Goal: Transaction & Acquisition: Purchase product/service

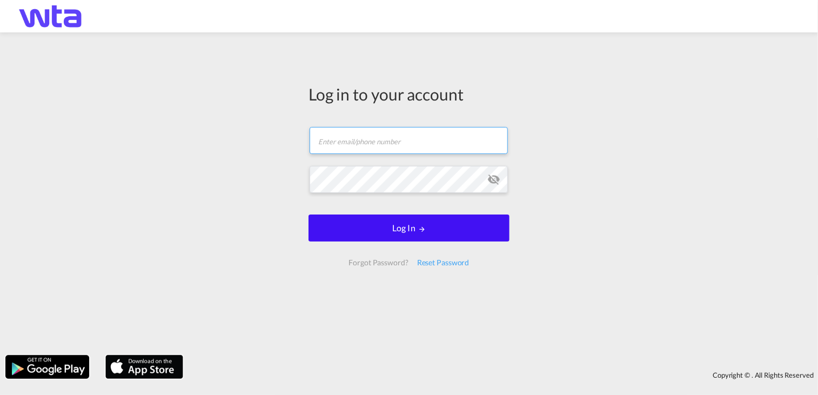
type input "[PERSON_NAME][EMAIL_ADDRESS][PERSON_NAME][DOMAIN_NAME]"
click at [408, 233] on button "Log In" at bounding box center [409, 228] width 201 height 27
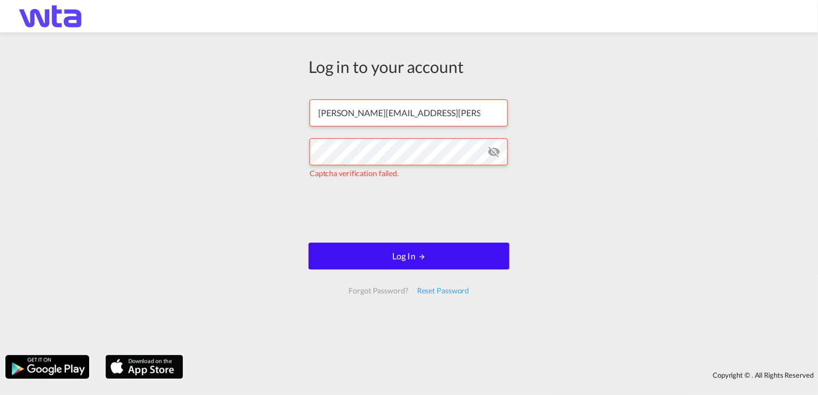
click at [417, 259] on button "Log In" at bounding box center [409, 256] width 201 height 27
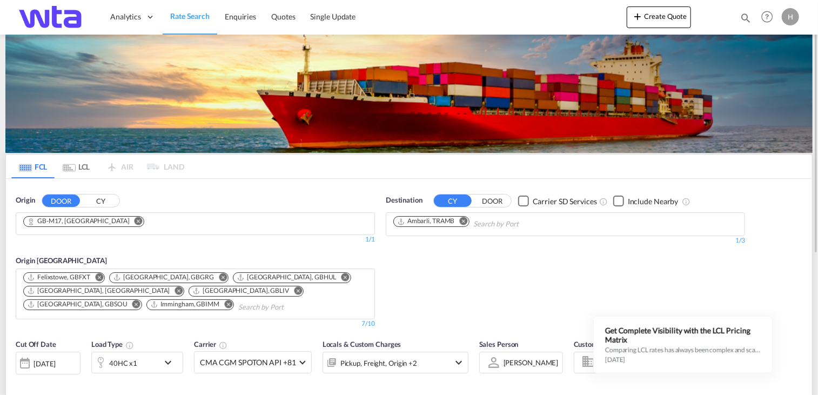
click at [135, 222] on md-icon "Remove" at bounding box center [139, 221] width 8 height 8
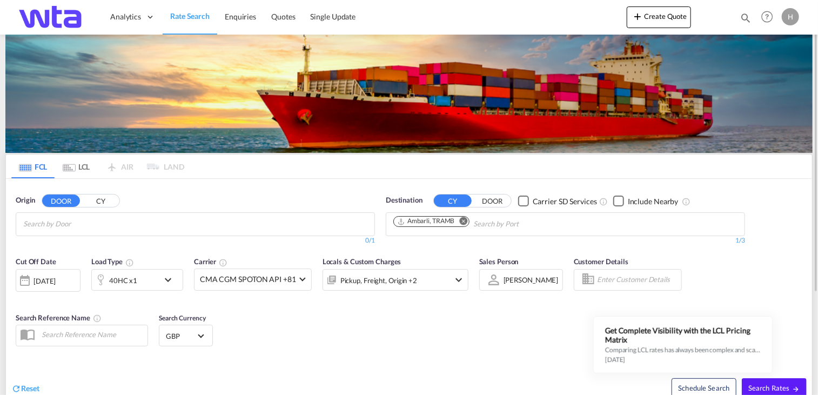
click at [108, 222] on input "Chips input." at bounding box center [74, 224] width 103 height 17
type input "r"
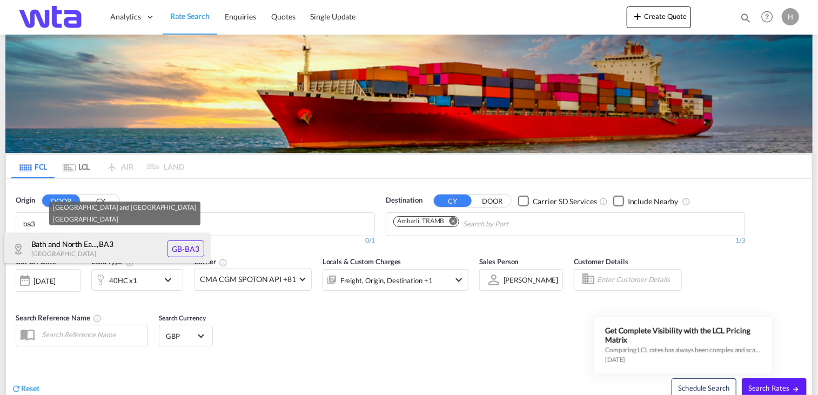
type input "ba3"
click at [80, 246] on div "Bath and North Ea... , BA3 [GEOGRAPHIC_DATA] [GEOGRAPHIC_DATA]-BA3" at bounding box center [106, 249] width 205 height 32
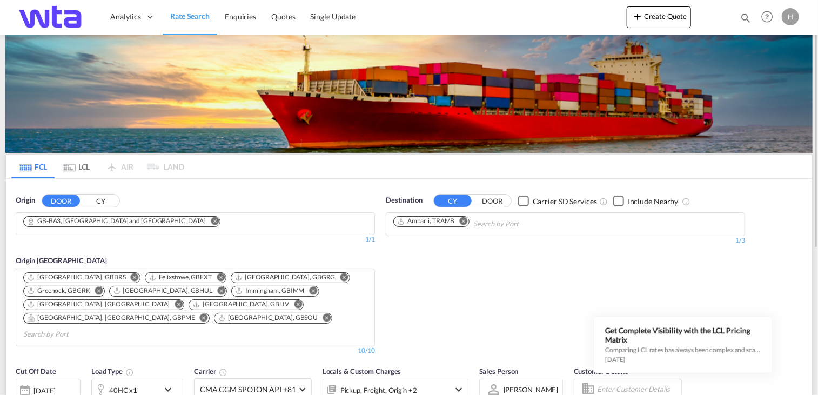
click at [465, 224] on md-icon "Remove" at bounding box center [464, 221] width 8 height 8
click at [462, 226] on body "Analytics Reports Dashboard Rate Search Enquiries Quotes" at bounding box center [409, 197] width 818 height 395
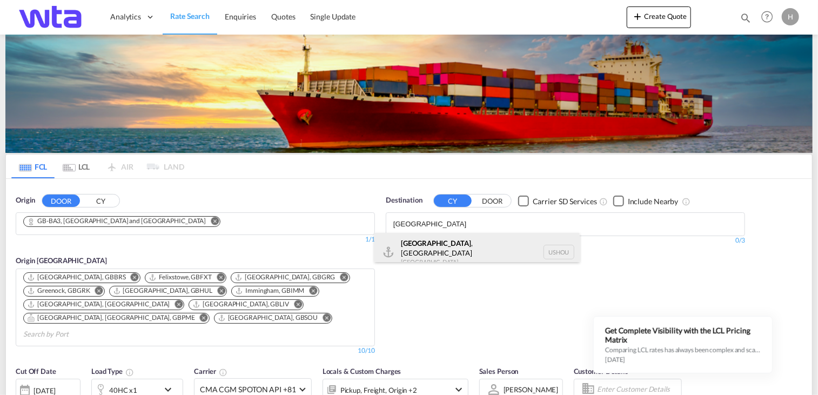
type input "[GEOGRAPHIC_DATA]"
click at [455, 247] on div "[GEOGRAPHIC_DATA] , [GEOGRAPHIC_DATA] [GEOGRAPHIC_DATA] USHOU" at bounding box center [477, 252] width 205 height 39
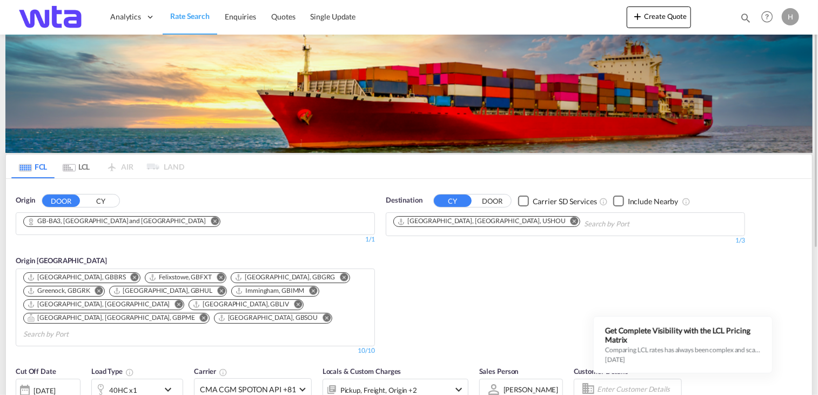
click at [341, 276] on md-icon "Remove" at bounding box center [345, 277] width 8 height 8
click at [200, 314] on md-icon "Remove" at bounding box center [204, 318] width 8 height 8
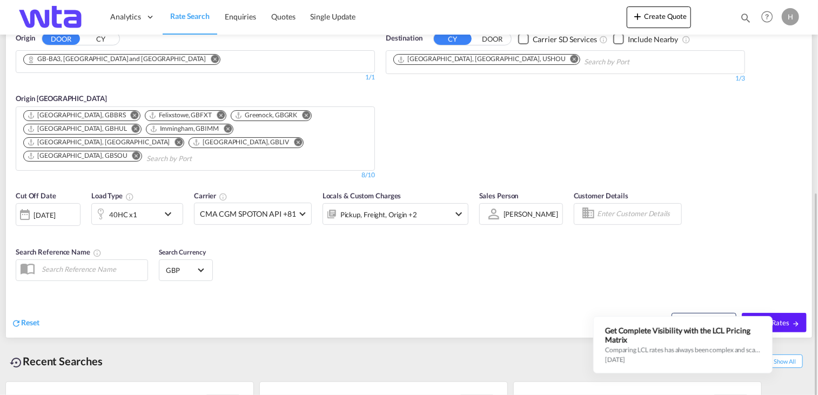
scroll to position [216, 0]
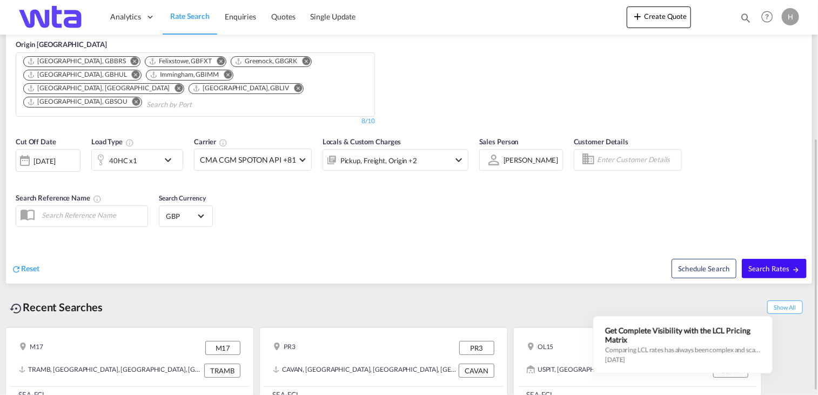
click at [780, 264] on span "Search Rates" at bounding box center [775, 268] width 52 height 9
type input "BA3 to USHOU / [DATE]"
